Goal: Information Seeking & Learning: Learn about a topic

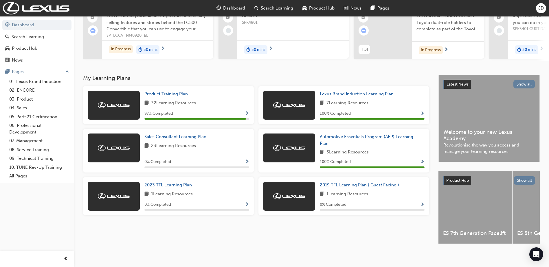
scroll to position [72, 0]
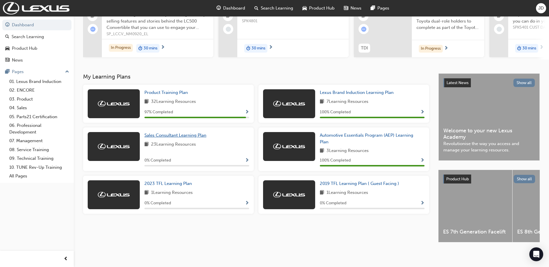
click at [161, 133] on span "Sales Consultant Learning Plan" at bounding box center [175, 135] width 62 height 5
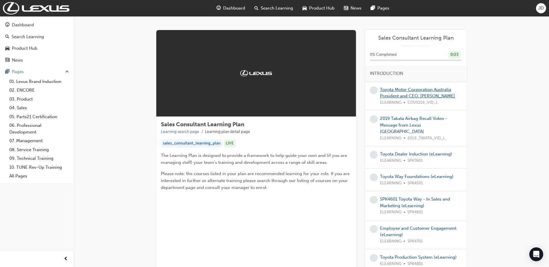
click at [448, 95] on link "Toyota Motor Corporation Australia President and CEO, [PERSON_NAME]" at bounding box center [417, 93] width 75 height 12
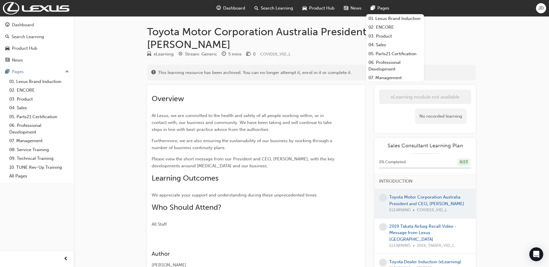
click at [88, 177] on div "Toyota Motor Corporation Australia President and CEO, [PERSON_NAME] eLearning S…" at bounding box center [274, 161] width 549 height 322
click at [500, 107] on div "Toyota Motor Corporation Australia President and CEO, [PERSON_NAME] eLearning S…" at bounding box center [274, 161] width 549 height 322
drag, startPoint x: 476, startPoint y: 34, endPoint x: 479, endPoint y: 33, distance: 3.0
click at [479, 33] on div "Toyota Motor Corporation Australia President and CEO, [PERSON_NAME] eLearning S…" at bounding box center [311, 166] width 347 height 282
click at [318, 44] on h1 "Toyota Motor Corporation Australia President and CEO, [PERSON_NAME]" at bounding box center [311, 37] width 329 height 25
